Goal: Task Accomplishment & Management: Manage account settings

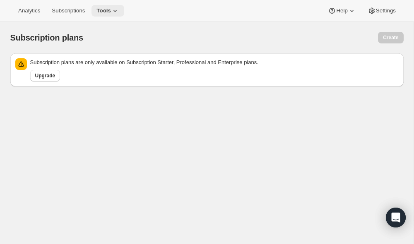
click at [110, 5] on button "Tools" at bounding box center [107, 11] width 33 height 12
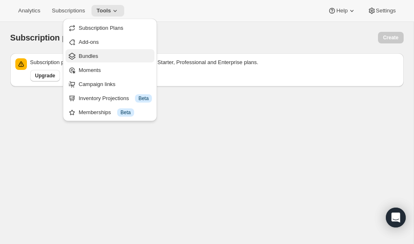
click at [94, 54] on span "Bundles" at bounding box center [88, 56] width 19 height 6
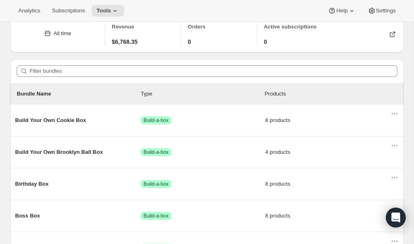
scroll to position [91, 0]
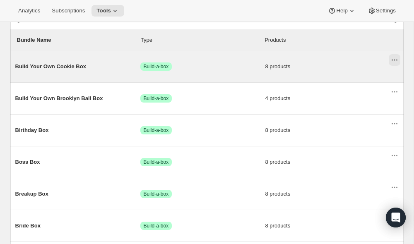
click at [393, 62] on icon "Actions for Build Your Own Cookie Box" at bounding box center [394, 60] width 8 height 8
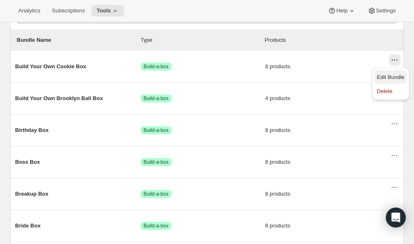
click at [391, 78] on span "Edit Bundle" at bounding box center [391, 77] width 28 height 6
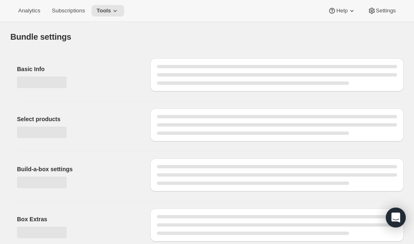
type input "Build Your Own Cookie Box"
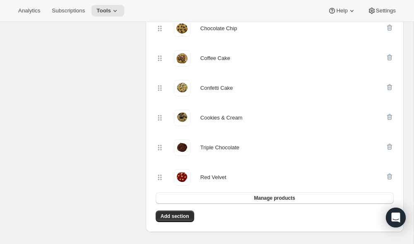
scroll to position [161, 0]
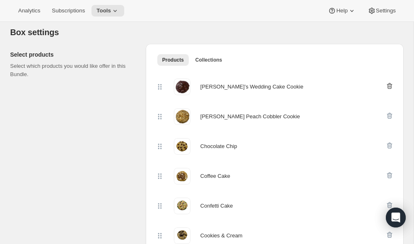
click at [390, 89] on icon "button" at bounding box center [389, 86] width 8 height 8
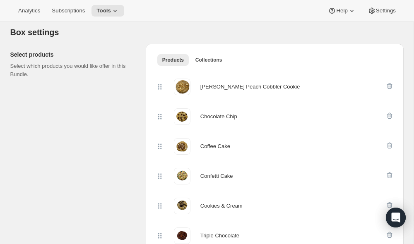
click at [390, 89] on icon "button" at bounding box center [389, 86] width 8 height 8
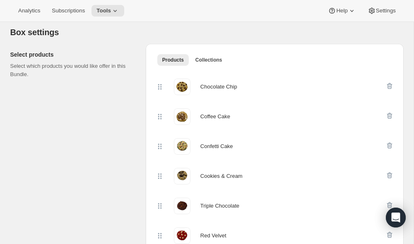
scroll to position [0, 0]
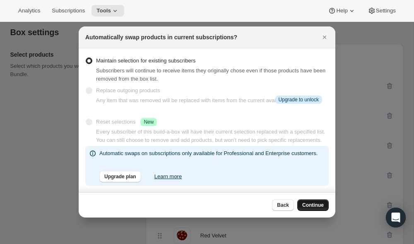
click at [308, 202] on button "Continue" at bounding box center [312, 206] width 31 height 12
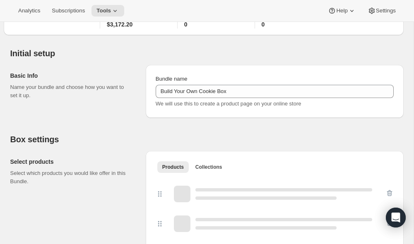
scroll to position [161, 0]
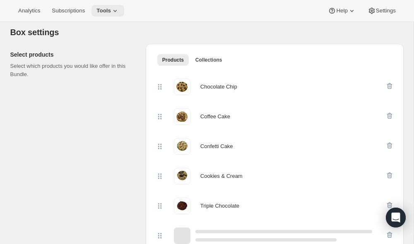
click at [111, 12] on span "Tools" at bounding box center [103, 10] width 14 height 7
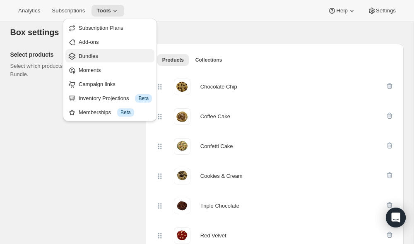
click at [98, 50] on button "Bundles" at bounding box center [109, 55] width 89 height 13
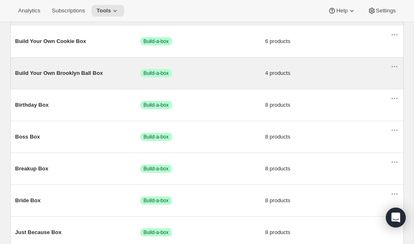
scroll to position [117, 0]
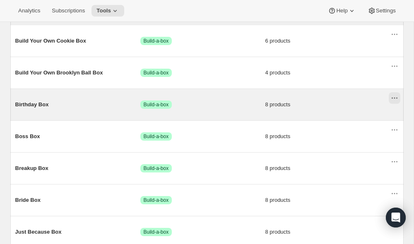
click at [394, 97] on icon "Actions for Birthday Box" at bounding box center [394, 98] width 8 height 8
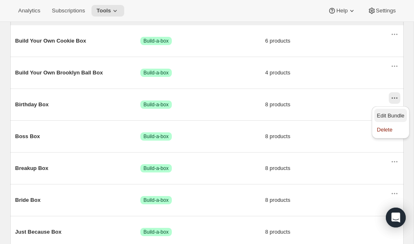
click at [388, 114] on span "Edit Bundle" at bounding box center [391, 116] width 28 height 6
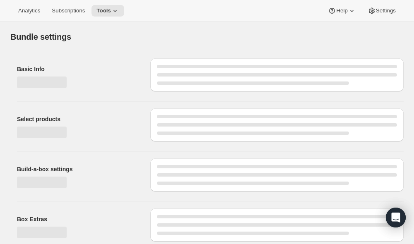
type input "Birthday Box"
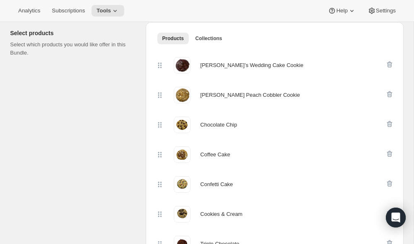
scroll to position [179, 0]
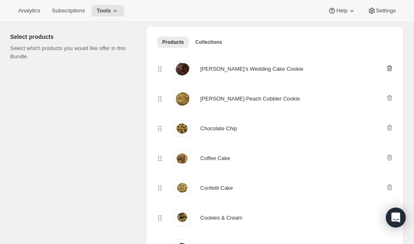
click at [388, 66] on icon "button" at bounding box center [389, 68] width 8 height 8
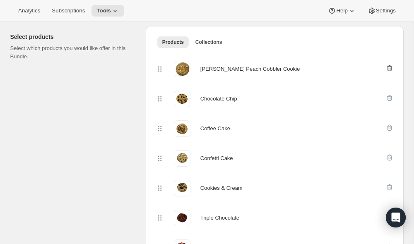
click at [389, 70] on icon "button" at bounding box center [389, 68] width 8 height 8
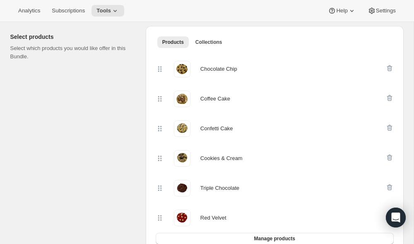
scroll to position [0, 0]
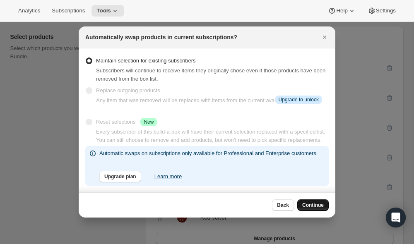
click at [311, 204] on span "Continue" at bounding box center [313, 205] width 22 height 7
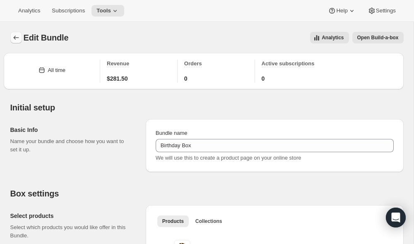
click at [17, 36] on icon "Bundles" at bounding box center [16, 38] width 8 height 8
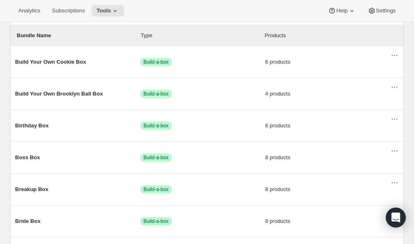
scroll to position [97, 0]
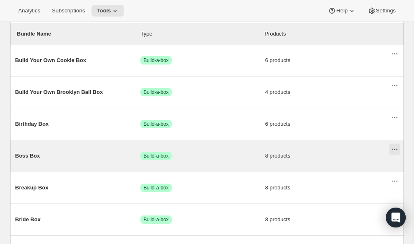
click at [392, 152] on icon "Actions for Boss Box" at bounding box center [394, 149] width 8 height 8
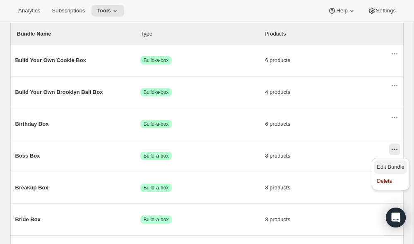
click at [392, 167] on span "Edit Bundle" at bounding box center [391, 167] width 28 height 6
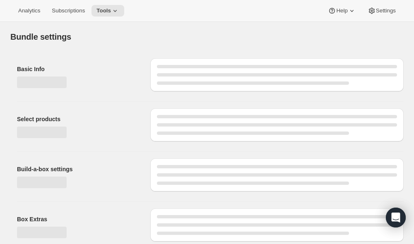
type input "Boss Box"
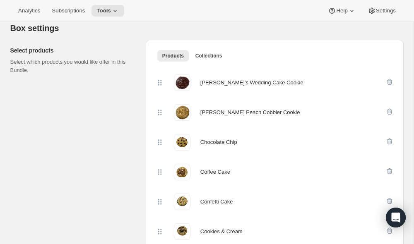
scroll to position [157, 0]
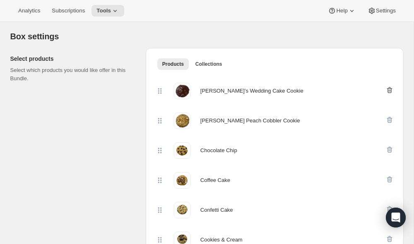
click at [390, 91] on icon "button" at bounding box center [389, 90] width 8 height 8
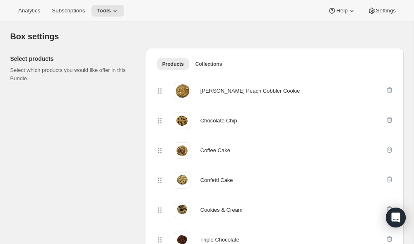
click at [390, 91] on icon "button" at bounding box center [389, 90] width 8 height 8
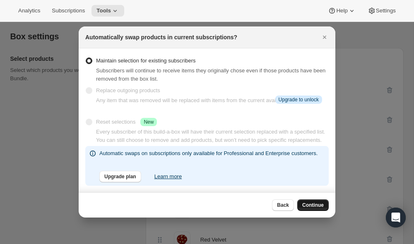
click at [312, 204] on span "Continue" at bounding box center [313, 205] width 22 height 7
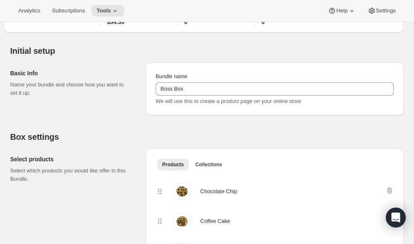
scroll to position [0, 0]
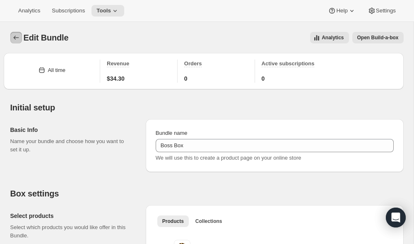
click at [17, 35] on icon "Bundles" at bounding box center [16, 38] width 8 height 8
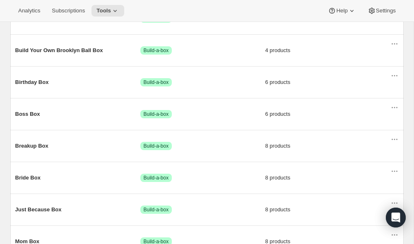
scroll to position [141, 0]
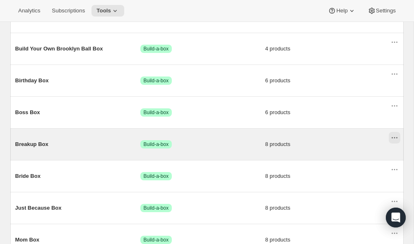
click at [394, 137] on icon "Actions for Breakup Box" at bounding box center [394, 138] width 8 height 8
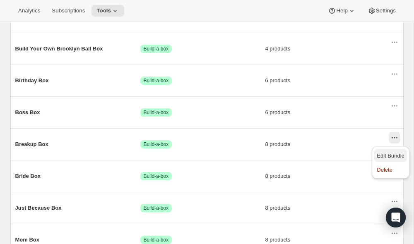
click at [388, 156] on span "Edit Bundle" at bounding box center [391, 156] width 28 height 6
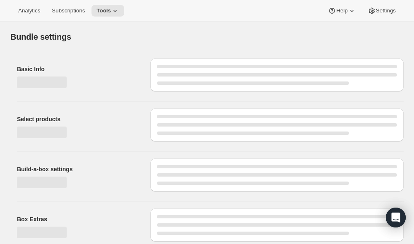
type input "Breakup Box"
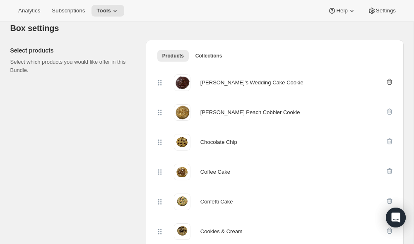
click at [390, 81] on icon "button" at bounding box center [389, 82] width 8 height 8
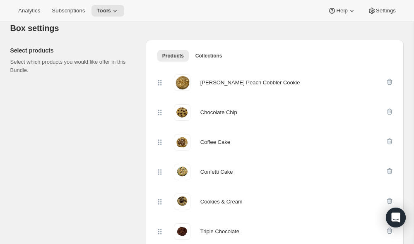
click at [390, 81] on icon "button" at bounding box center [389, 82] width 8 height 8
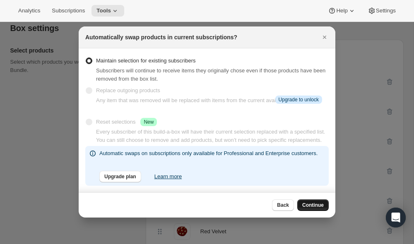
click at [313, 204] on span "Continue" at bounding box center [313, 205] width 22 height 7
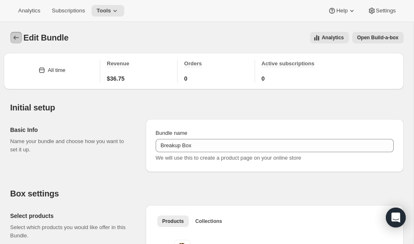
click at [17, 38] on icon "Bundles" at bounding box center [16, 38] width 8 height 8
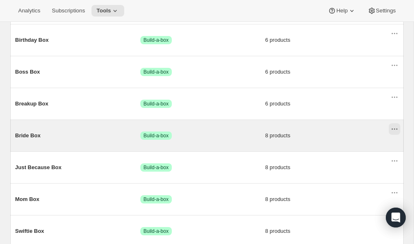
click at [394, 132] on icon "Actions for Bride Box" at bounding box center [394, 129] width 8 height 8
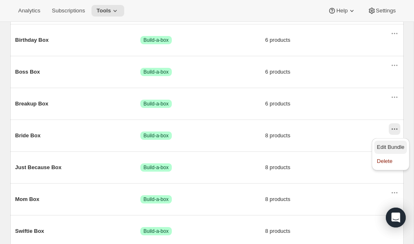
click at [391, 147] on span "Edit Bundle" at bounding box center [391, 147] width 28 height 6
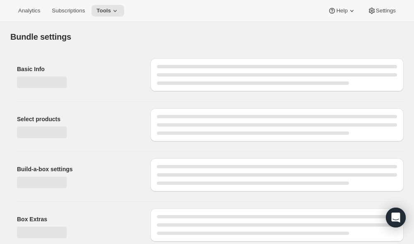
type input "Bride Box"
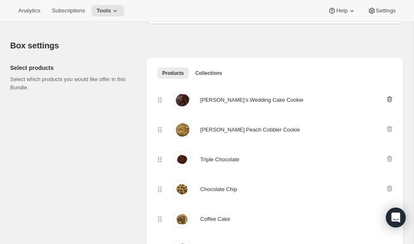
click at [389, 100] on icon "button" at bounding box center [389, 99] width 8 height 8
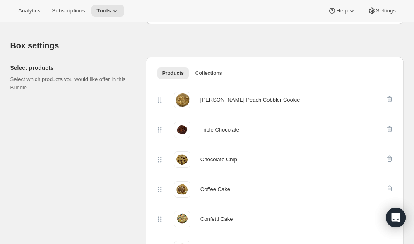
click at [389, 100] on icon "button" at bounding box center [389, 99] width 8 height 8
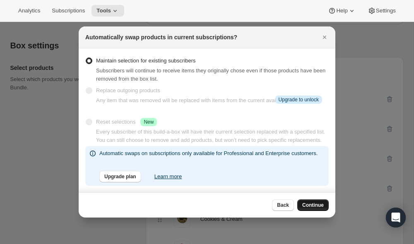
click at [310, 202] on span "Continue" at bounding box center [313, 205] width 22 height 7
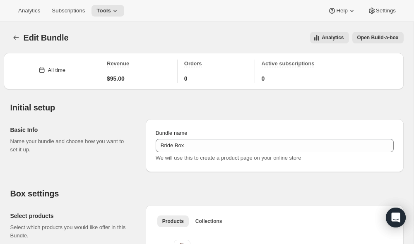
click at [13, 37] on icon "Bundles" at bounding box center [16, 38] width 8 height 8
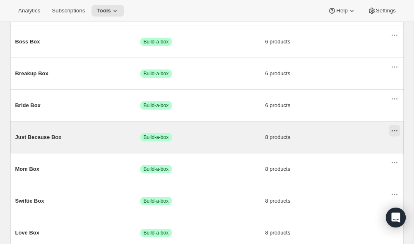
click at [395, 135] on icon "Actions for Just Because Box" at bounding box center [394, 131] width 8 height 8
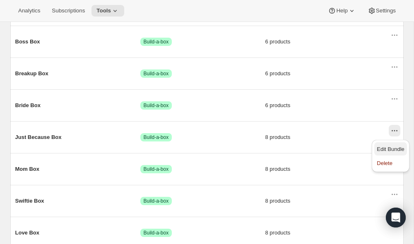
click at [394, 146] on span "Edit Bundle" at bounding box center [391, 149] width 28 height 6
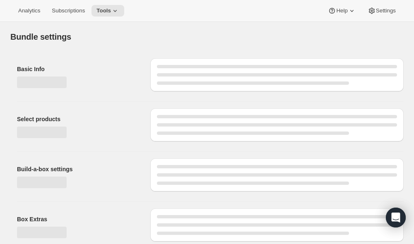
type input "Just Because Box"
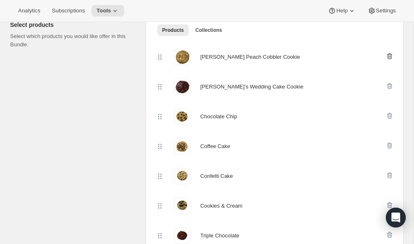
click at [388, 55] on icon "button" at bounding box center [389, 56] width 8 height 8
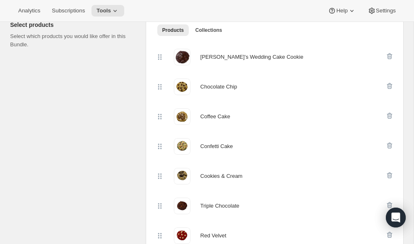
click at [388, 55] on icon "button" at bounding box center [389, 56] width 8 height 8
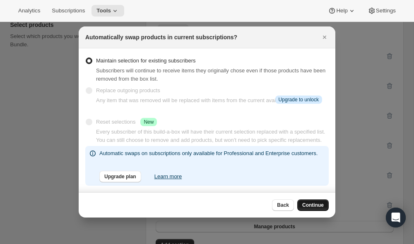
click at [312, 204] on span "Continue" at bounding box center [313, 205] width 22 height 7
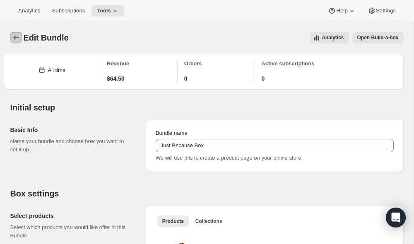
click at [17, 38] on icon "Bundles" at bounding box center [15, 38] width 5 height 4
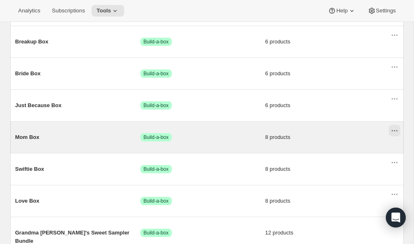
click at [392, 133] on icon "Actions for Mom Box" at bounding box center [394, 131] width 8 height 8
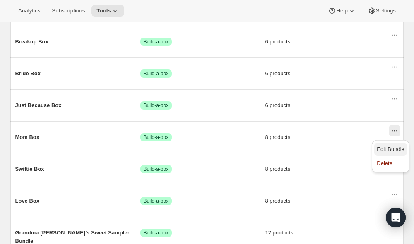
click at [392, 148] on span "Edit Bundle" at bounding box center [391, 149] width 28 height 6
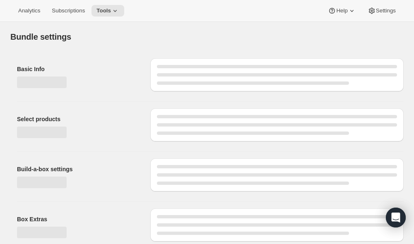
type input "Mom Box"
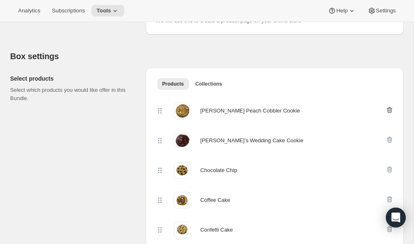
click at [390, 110] on icon "button" at bounding box center [389, 110] width 8 height 8
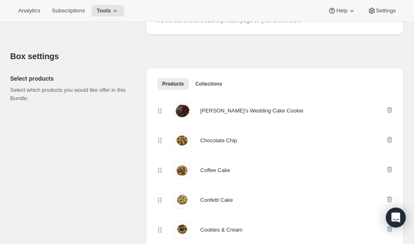
click at [390, 110] on icon "button" at bounding box center [389, 110] width 8 height 8
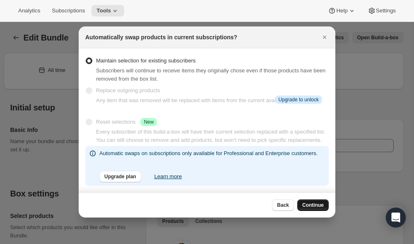
click at [306, 202] on span "Continue" at bounding box center [313, 205] width 22 height 7
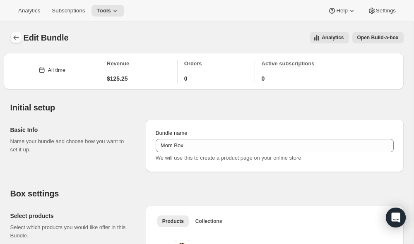
click at [18, 38] on icon "Bundles" at bounding box center [16, 38] width 8 height 8
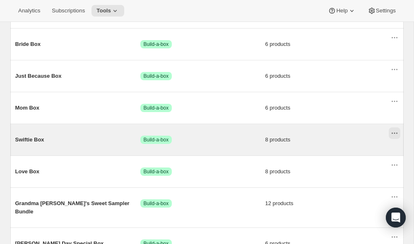
click at [396, 135] on icon "Actions for Swiftie Box" at bounding box center [394, 133] width 8 height 8
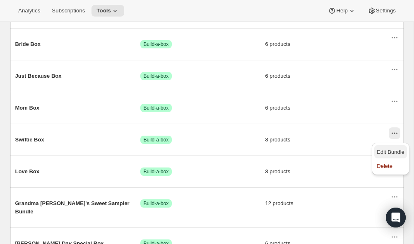
click at [394, 151] on span "Edit Bundle" at bounding box center [391, 152] width 28 height 6
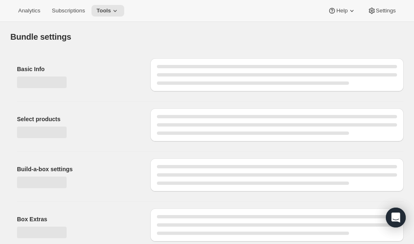
type input "Swiftie Box"
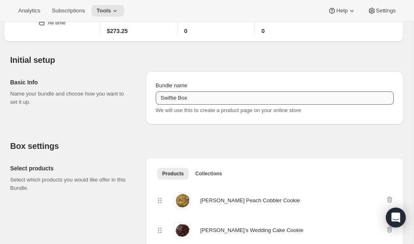
scroll to position [97, 0]
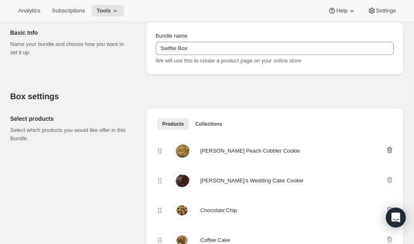
click at [388, 149] on icon "button" at bounding box center [389, 150] width 5 height 6
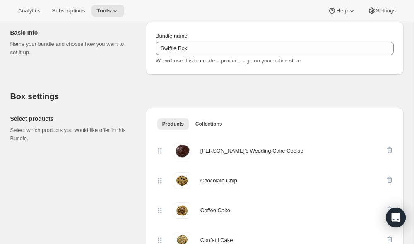
click at [388, 149] on icon "button" at bounding box center [389, 150] width 5 height 6
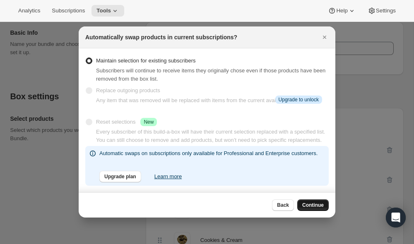
click at [309, 203] on span "Continue" at bounding box center [313, 205] width 22 height 7
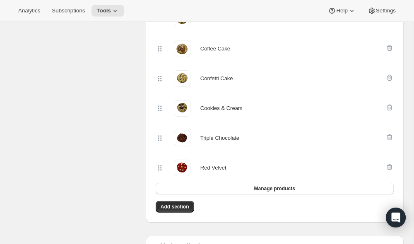
scroll to position [115, 0]
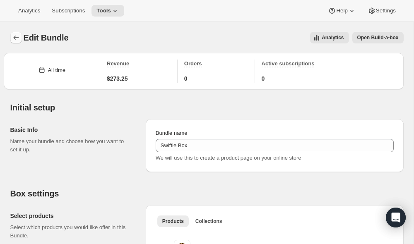
click at [17, 37] on icon "Bundles" at bounding box center [16, 38] width 8 height 8
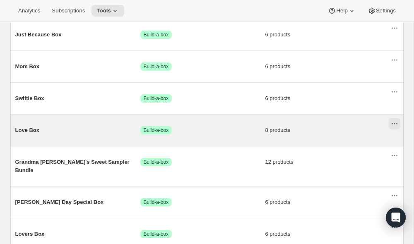
click at [394, 123] on icon "Actions for Love Box" at bounding box center [394, 124] width 8 height 8
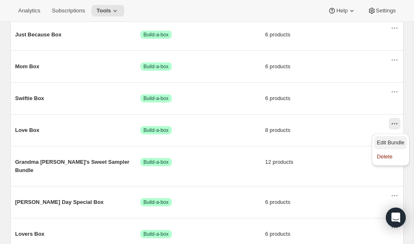
click at [391, 140] on span "Edit Bundle" at bounding box center [391, 142] width 28 height 6
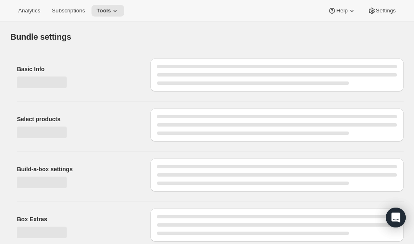
type input "Love Box"
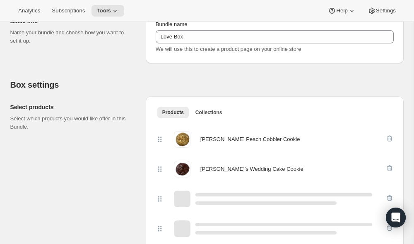
scroll to position [129, 0]
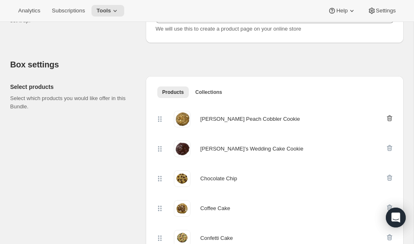
click at [388, 118] on icon "button" at bounding box center [389, 118] width 8 height 8
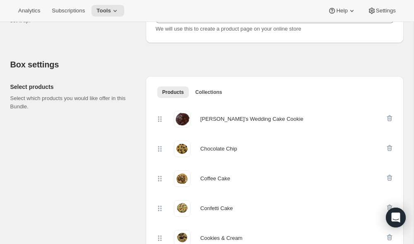
click at [388, 118] on icon "button" at bounding box center [389, 118] width 8 height 8
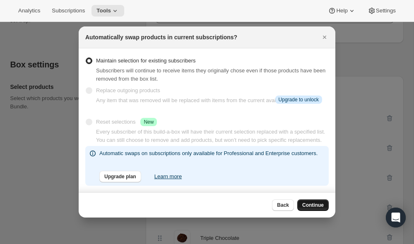
click at [308, 203] on span "Continue" at bounding box center [313, 205] width 22 height 7
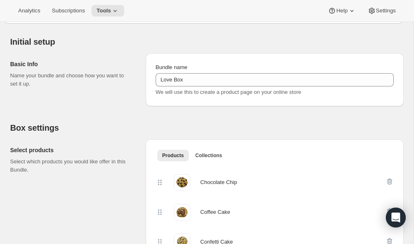
scroll to position [0, 0]
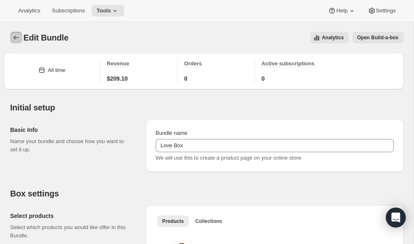
click at [17, 34] on icon "Bundles" at bounding box center [16, 38] width 8 height 8
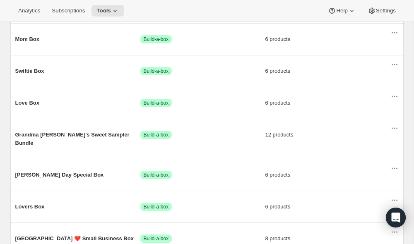
scroll to position [342, 0]
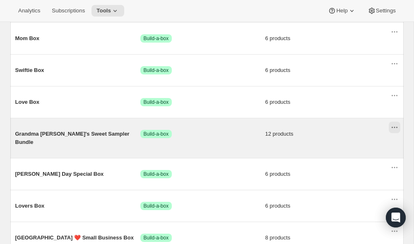
click at [393, 130] on icon "Actions for Grandma Joan's Sweet Sampler Bundle" at bounding box center [394, 127] width 8 height 8
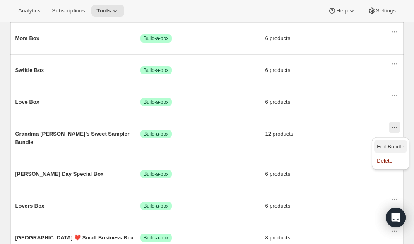
click at [393, 146] on span "Edit Bundle" at bounding box center [391, 147] width 28 height 6
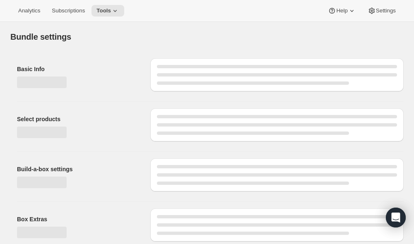
type input "Grandma [PERSON_NAME]'s Sweet Sampler Bundle"
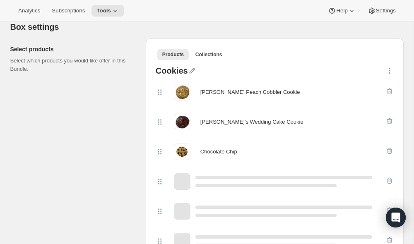
scroll to position [174, 0]
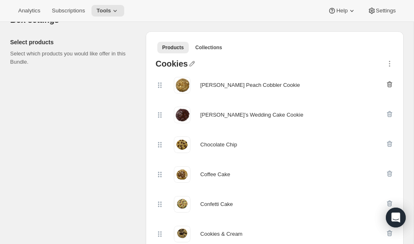
click at [388, 83] on icon "button" at bounding box center [389, 84] width 8 height 8
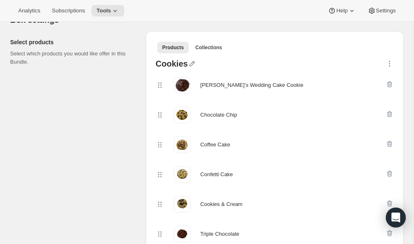
click at [388, 83] on icon "button" at bounding box center [389, 84] width 8 height 8
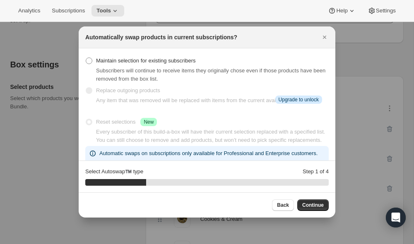
scroll to position [0, 0]
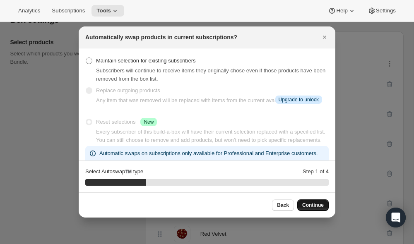
click at [311, 204] on span "Continue" at bounding box center [313, 205] width 22 height 7
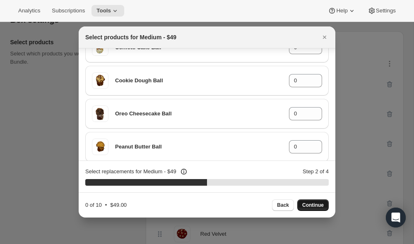
scroll to position [274, 0]
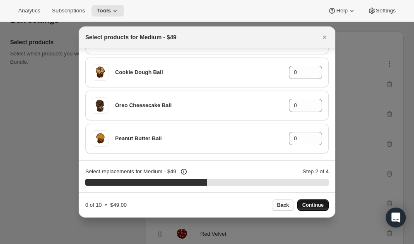
click at [281, 201] on button "Back" at bounding box center [283, 206] width 22 height 12
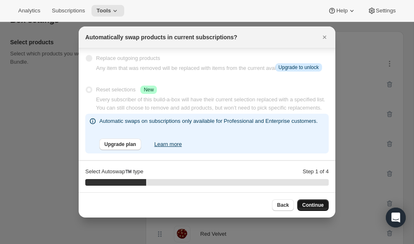
scroll to position [0, 0]
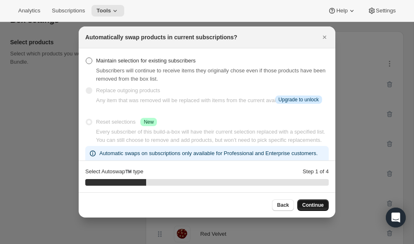
click at [90, 58] on span ":r17i:" at bounding box center [89, 61] width 7 height 7
click at [86, 58] on input "Maintain selection for existing subscribers" at bounding box center [86, 58] width 0 height 0
radio input "true"
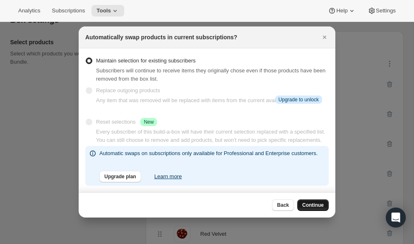
click at [314, 206] on span "Continue" at bounding box center [313, 205] width 22 height 7
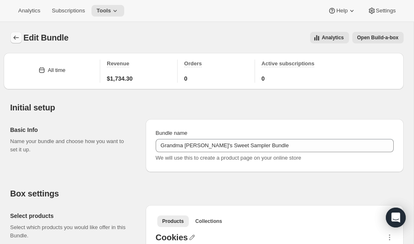
click at [14, 37] on icon "Bundles" at bounding box center [15, 38] width 5 height 4
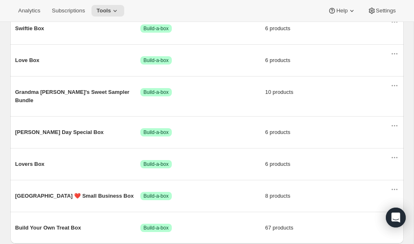
scroll to position [410, 0]
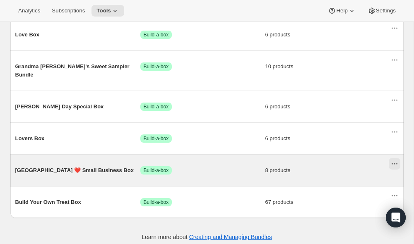
click at [392, 160] on icon "Actions for Ithaca ❤️ Small Business Box" at bounding box center [394, 164] width 8 height 8
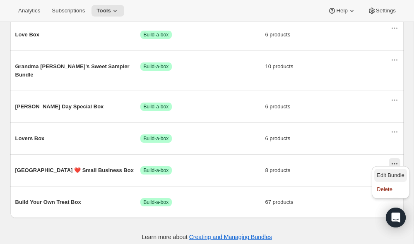
click at [394, 177] on span "Edit Bundle" at bounding box center [391, 175] width 28 height 6
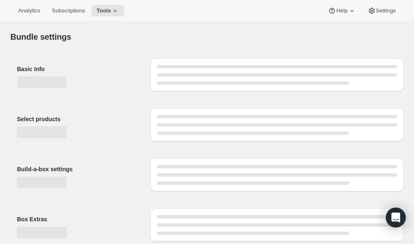
type input "[GEOGRAPHIC_DATA] ❤️ Small Business Box"
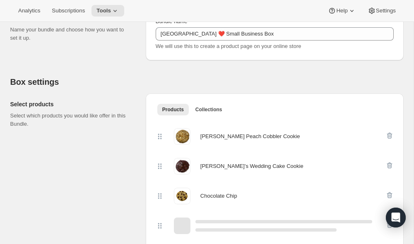
scroll to position [117, 0]
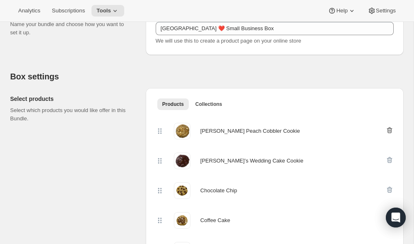
click at [388, 129] on icon "button" at bounding box center [389, 130] width 5 height 6
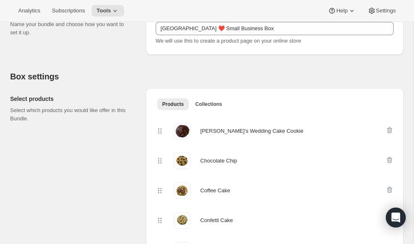
click at [388, 129] on icon "button" at bounding box center [389, 130] width 5 height 6
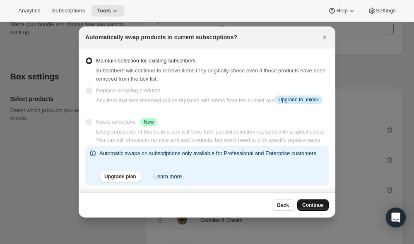
click at [310, 205] on span "Continue" at bounding box center [313, 205] width 22 height 7
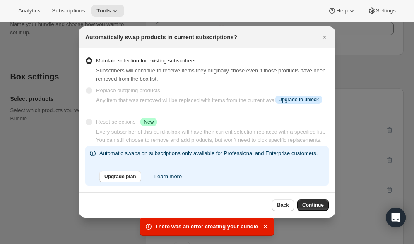
scroll to position [212, 0]
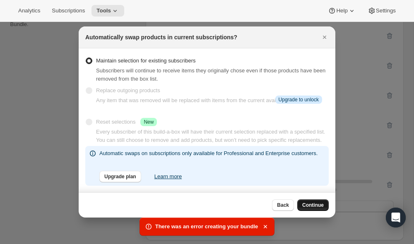
click at [311, 202] on span "Continue" at bounding box center [313, 205] width 22 height 7
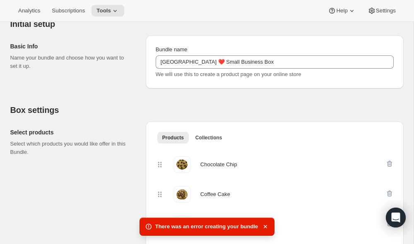
scroll to position [0, 0]
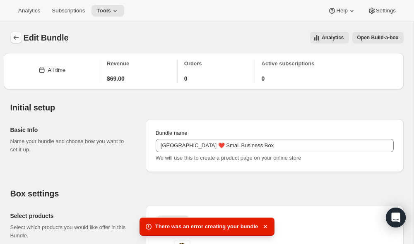
click at [17, 41] on icon "Bundles" at bounding box center [16, 38] width 8 height 8
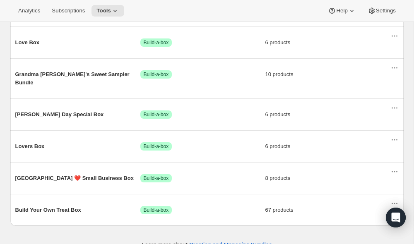
scroll to position [410, 0]
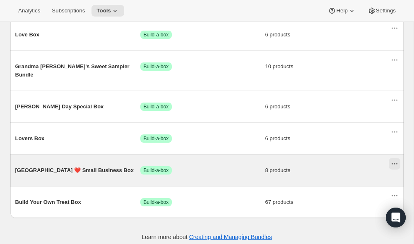
click at [392, 161] on icon "Actions for Ithaca ❤️ Small Business Box" at bounding box center [394, 164] width 8 height 8
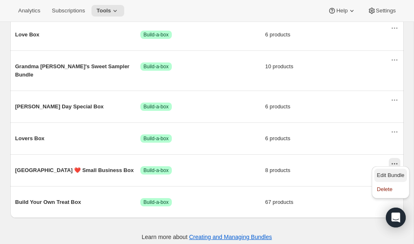
click at [392, 171] on span "Edit Bundle" at bounding box center [391, 175] width 28 height 8
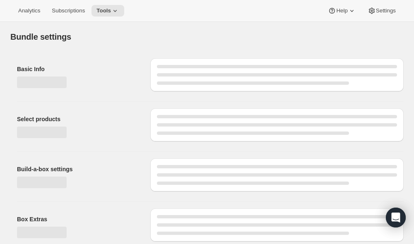
type input "[GEOGRAPHIC_DATA] ❤️ Small Business Box"
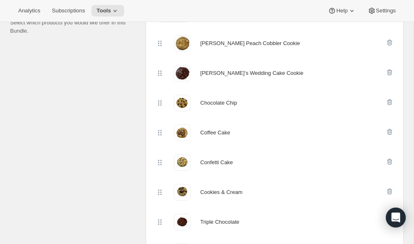
scroll to position [197, 0]
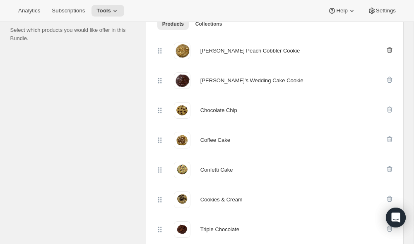
click at [390, 50] on icon "button" at bounding box center [390, 50] width 1 height 2
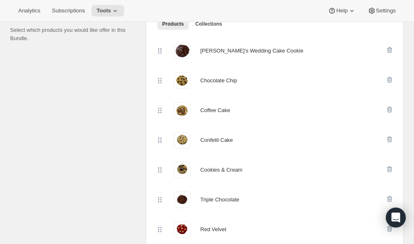
click at [390, 50] on icon "button" at bounding box center [390, 50] width 1 height 2
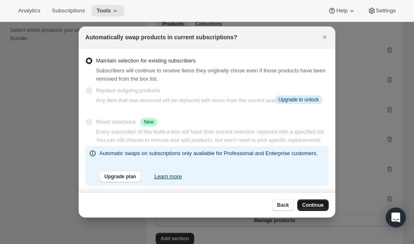
click at [317, 204] on span "Continue" at bounding box center [313, 205] width 22 height 7
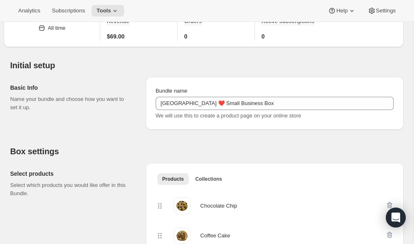
scroll to position [0, 0]
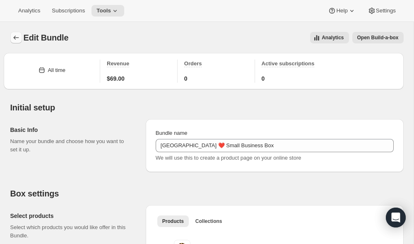
click at [15, 39] on icon "Bundles" at bounding box center [15, 38] width 5 height 4
